Goal: Information Seeking & Learning: Understand process/instructions

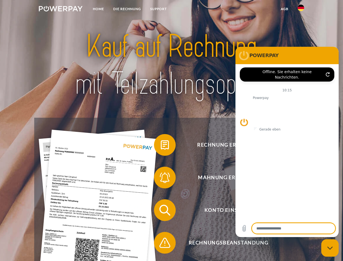
click at [61, 10] on img at bounding box center [61, 8] width 44 height 5
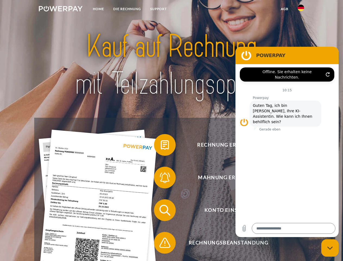
click at [301, 10] on img at bounding box center [301, 8] width 7 height 7
click at [284, 9] on link "agb" at bounding box center [284, 9] width 17 height 10
click at [161, 146] on span at bounding box center [156, 144] width 27 height 27
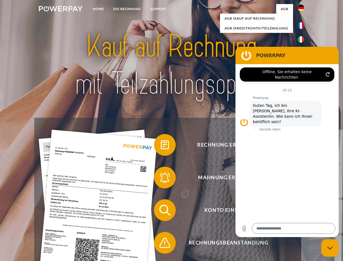
click at [301, 178] on link "zurück" at bounding box center [335, 163] width 68 height 68
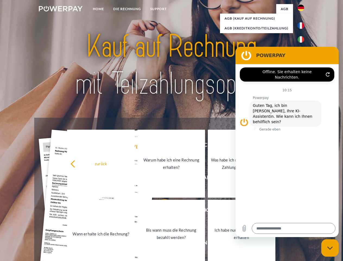
click at [135, 211] on link "Wann erhalte ich die Rechnung?" at bounding box center [101, 234] width 68 height 68
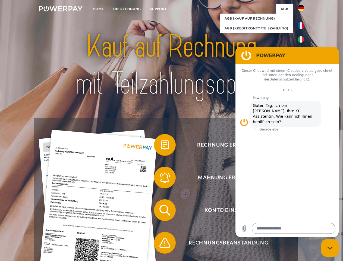
click at [161, 243] on span at bounding box center [156, 242] width 27 height 27
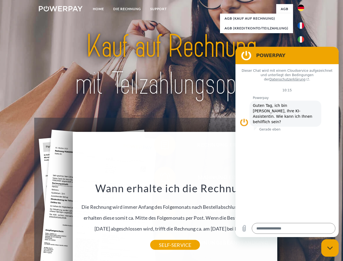
click at [330, 248] on icon "Messaging-Fenster schließen" at bounding box center [330, 248] width 6 height 4
type textarea "*"
